Goal: Transaction & Acquisition: Purchase product/service

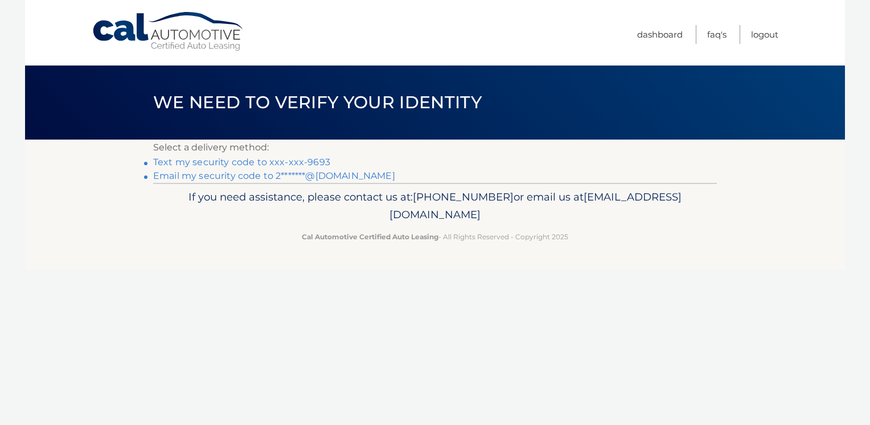
click at [297, 163] on link "Text my security code to xxx-xxx-9693" at bounding box center [241, 162] width 177 height 11
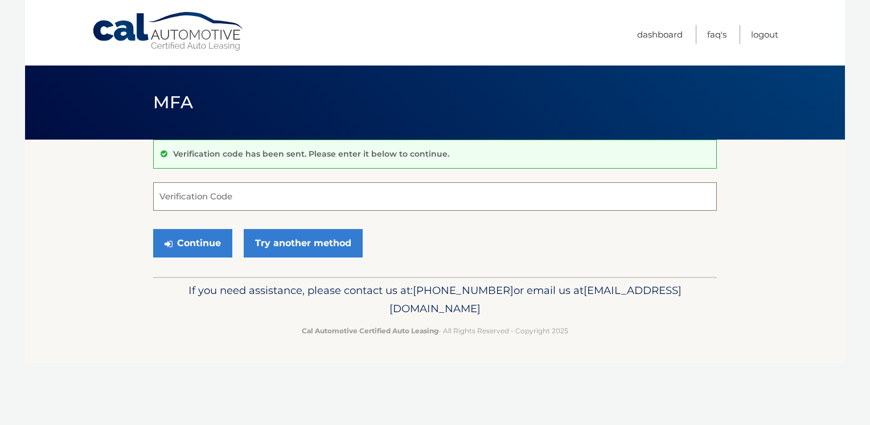
click at [298, 198] on input "Verification Code" at bounding box center [435, 196] width 564 height 28
type input "889346"
click at [215, 236] on button "Continue" at bounding box center [192, 243] width 79 height 28
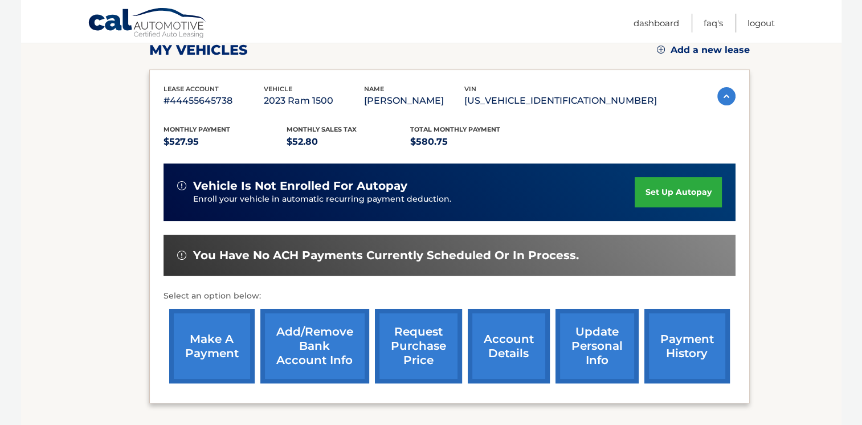
scroll to position [189, 0]
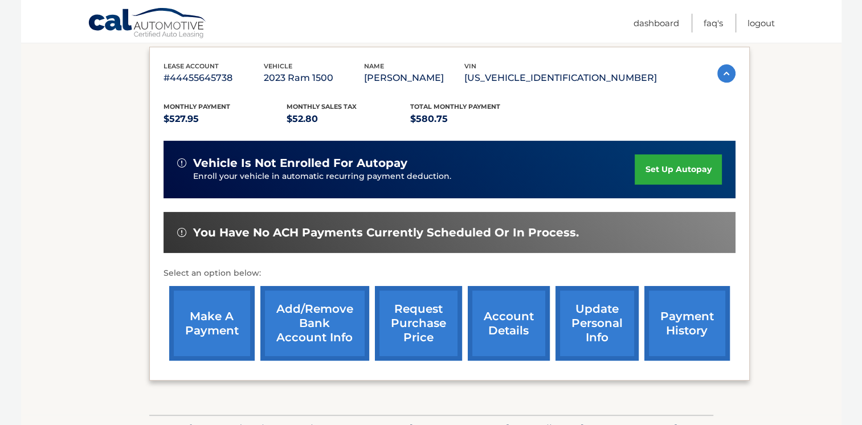
click at [233, 327] on link "make a payment" at bounding box center [211, 323] width 85 height 75
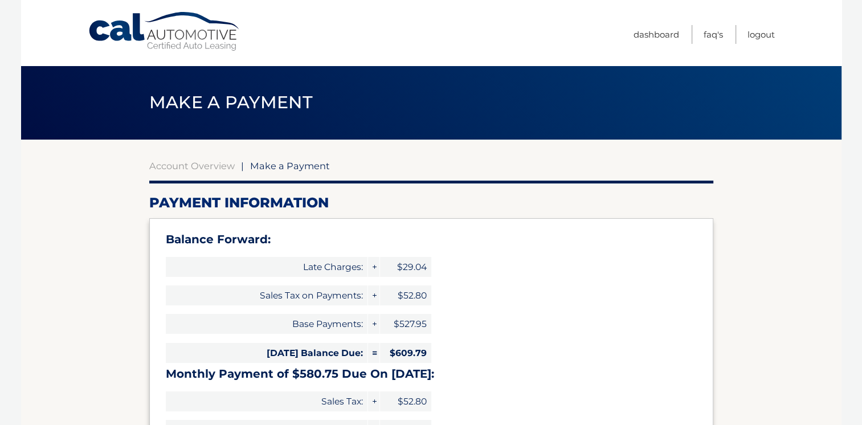
select select "MDk4ZjYzMTMtZmJmYy00N2EwLThlZmMtZGU4ODhkMzQyZTQx"
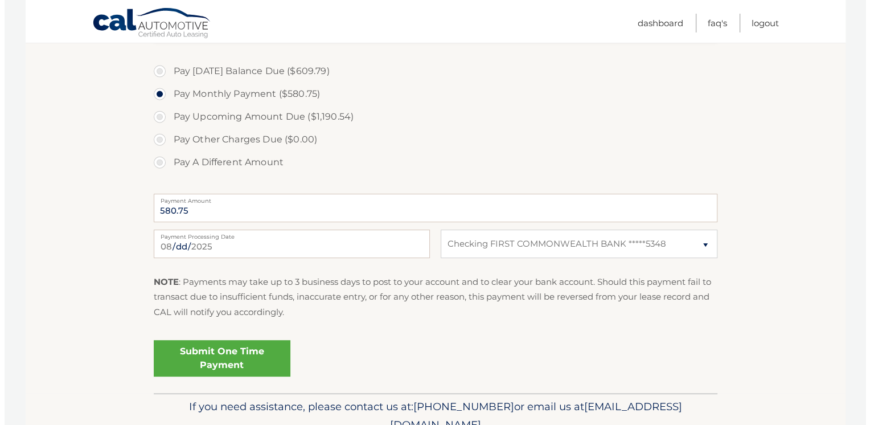
scroll to position [456, 0]
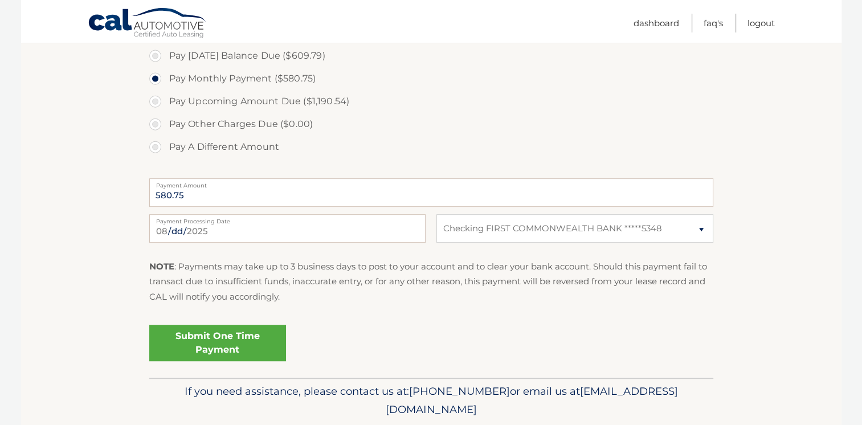
click at [276, 341] on link "Submit One Time Payment" at bounding box center [217, 343] width 137 height 36
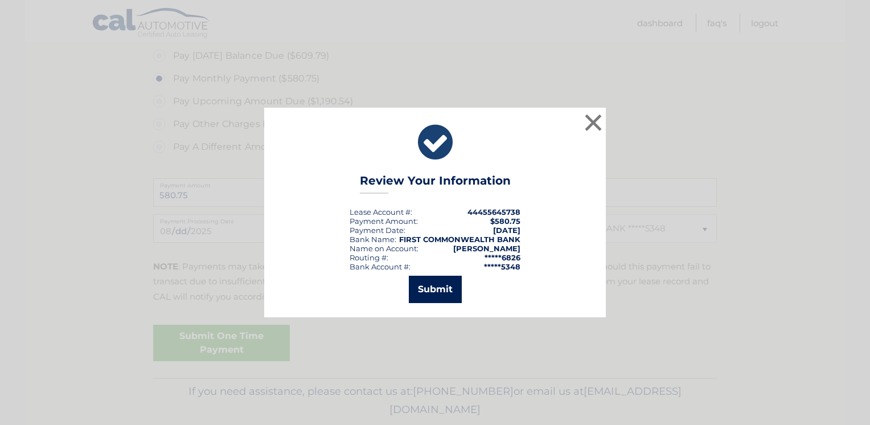
click at [440, 281] on button "Submit" at bounding box center [435, 289] width 53 height 27
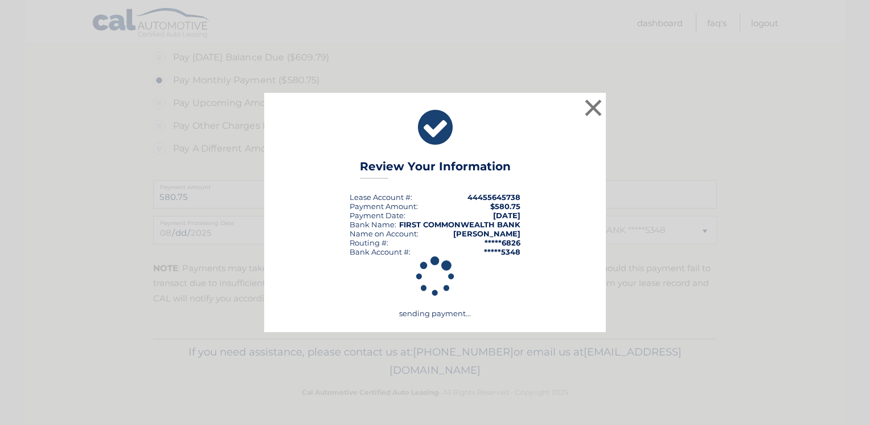
scroll to position [453, 0]
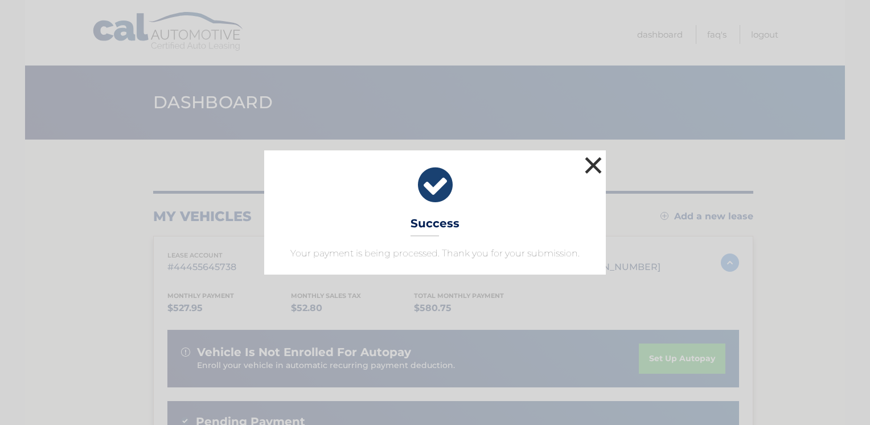
click at [598, 158] on button "×" at bounding box center [593, 165] width 23 height 23
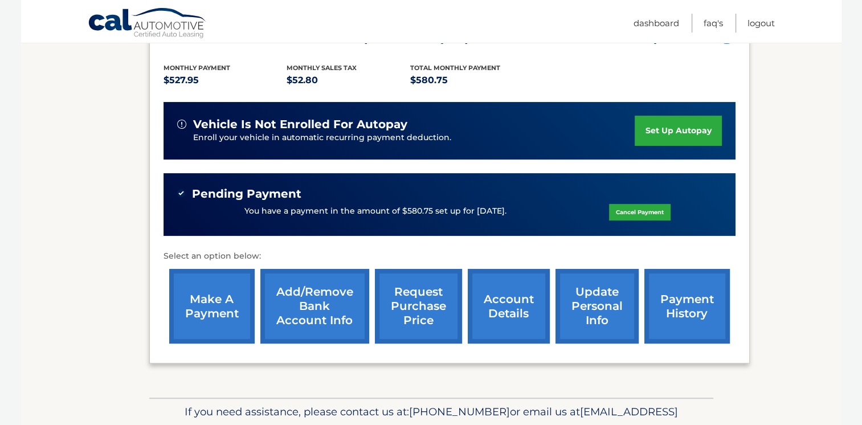
scroll to position [285, 0]
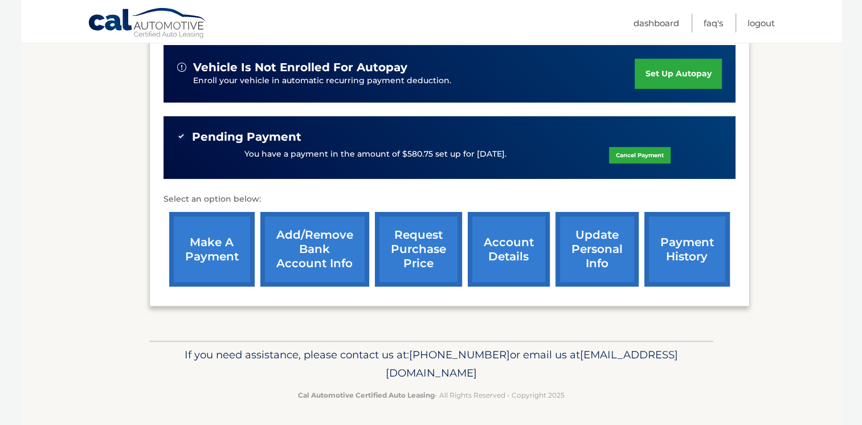
click at [661, 247] on link "payment history" at bounding box center [686, 249] width 85 height 75
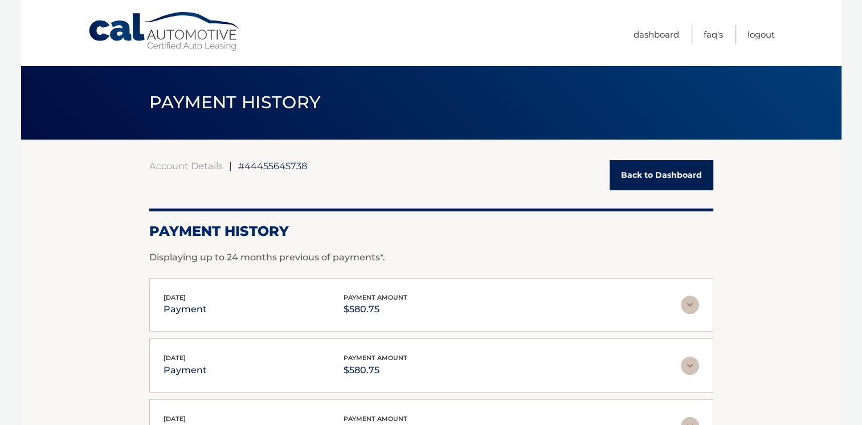
click at [708, 177] on link "Back to Dashboard" at bounding box center [662, 175] width 104 height 30
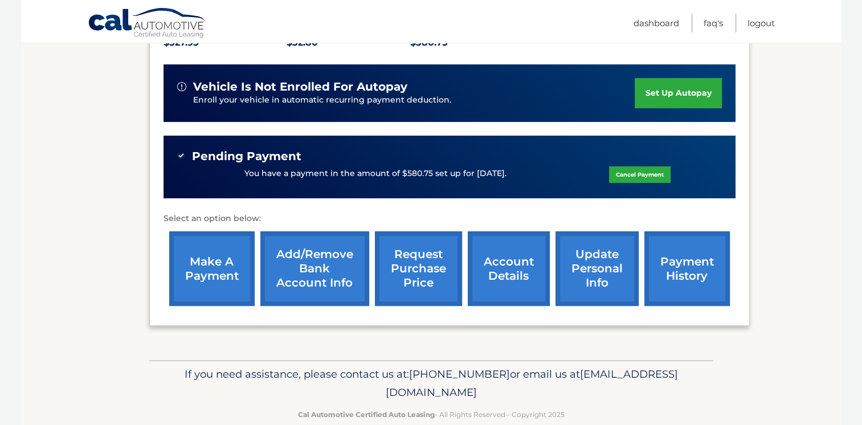
scroll to position [285, 0]
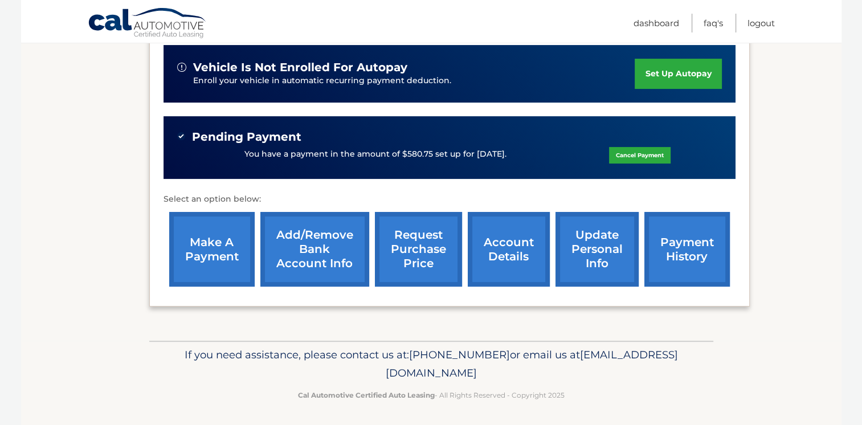
click at [498, 240] on link "account details" at bounding box center [509, 249] width 82 height 75
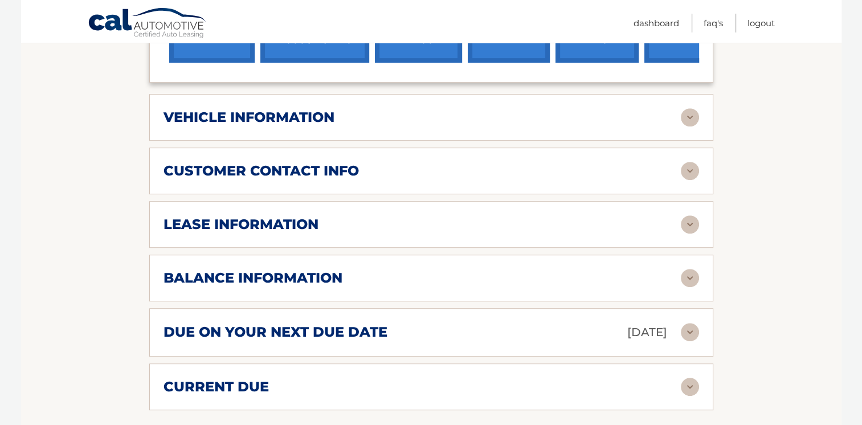
scroll to position [554, 0]
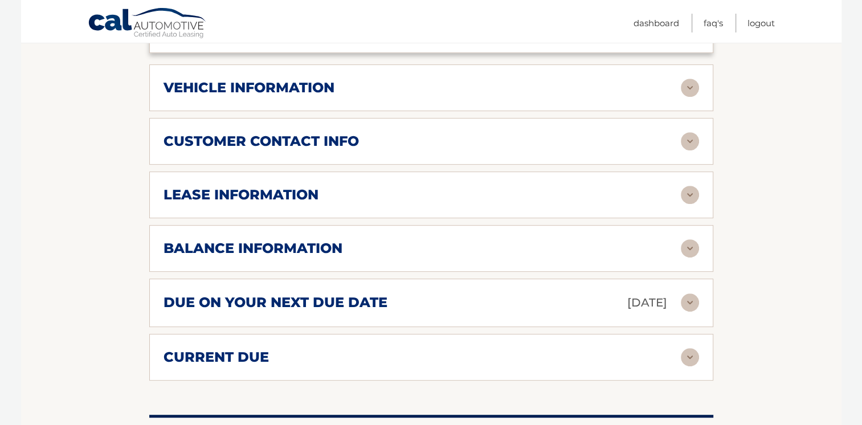
click at [649, 210] on div "lease information Contract Start Date [DATE] Term 39 Maturity Date [DATE] Start…" at bounding box center [431, 194] width 564 height 47
click at [681, 195] on img at bounding box center [690, 195] width 18 height 18
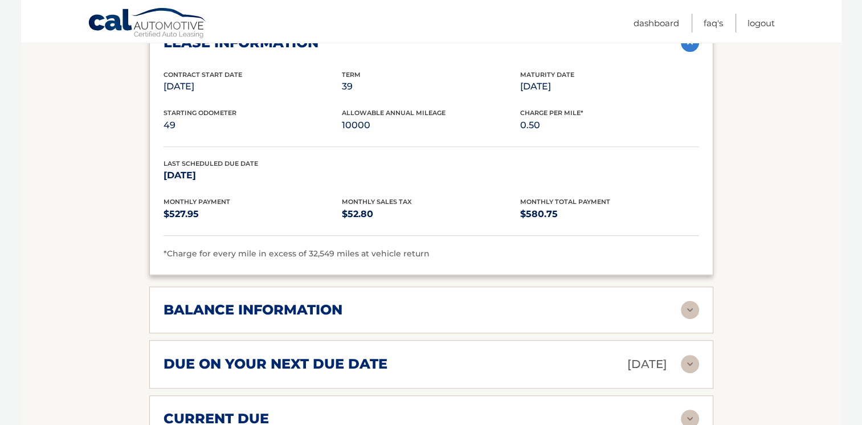
scroll to position [751, 0]
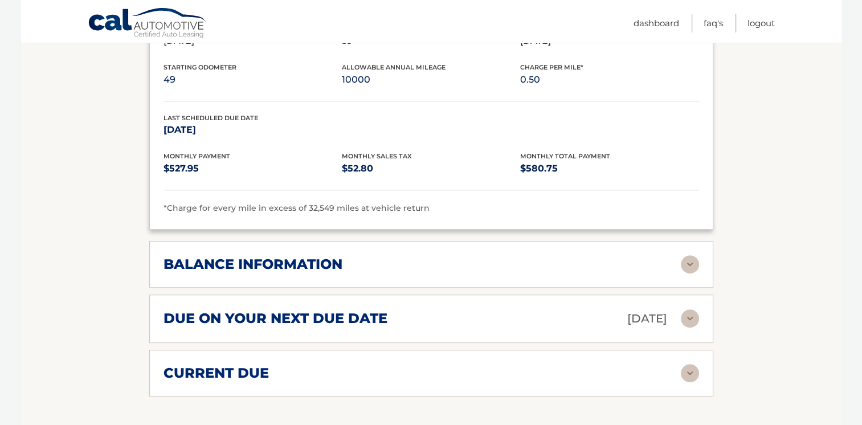
click at [690, 264] on img at bounding box center [690, 264] width 18 height 18
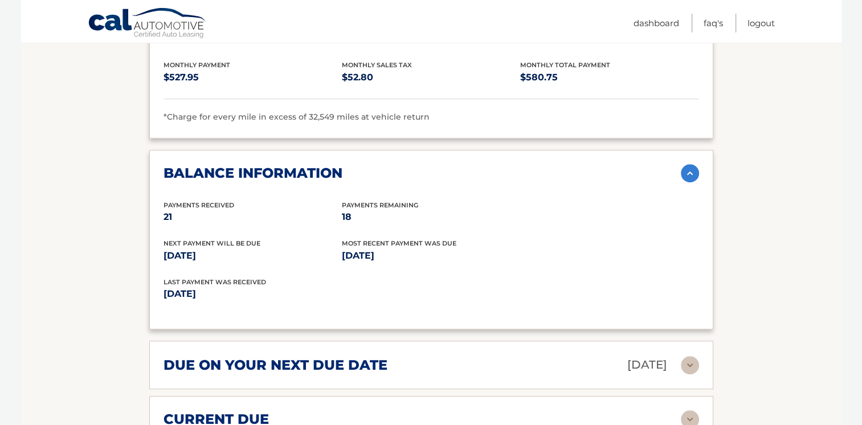
scroll to position [888, 0]
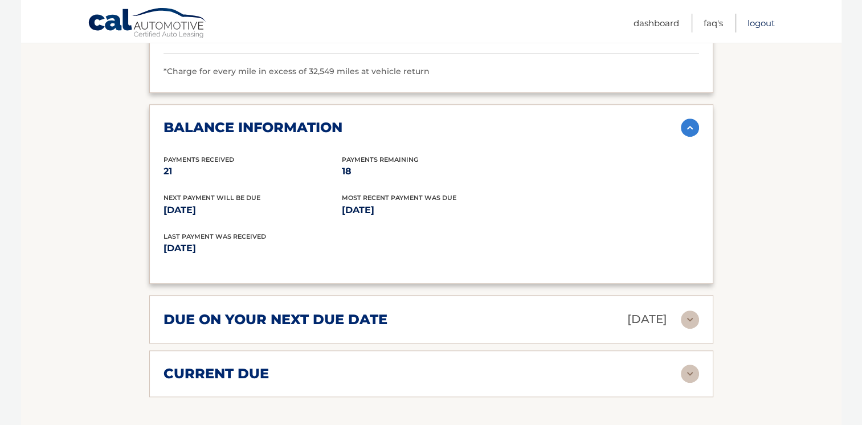
click at [773, 23] on link "Logout" at bounding box center [760, 23] width 27 height 19
